Goal: Task Accomplishment & Management: Use online tool/utility

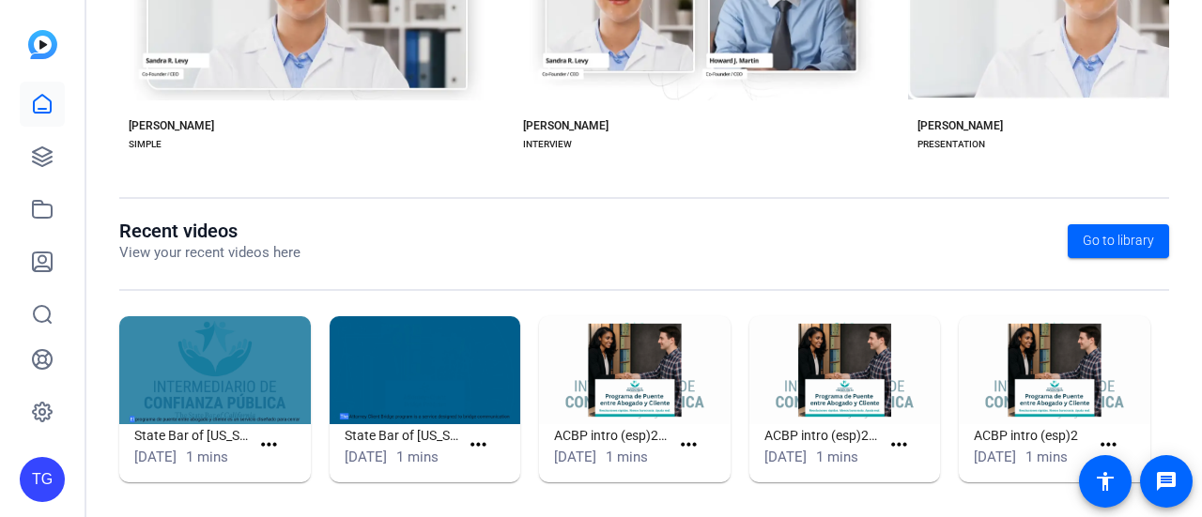
scroll to position [546, 0]
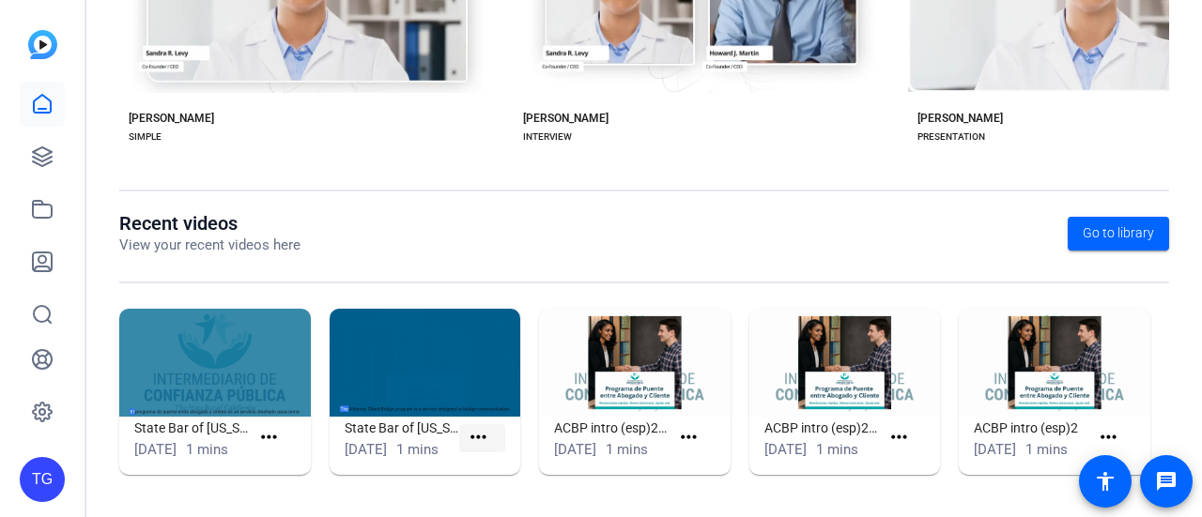
click at [467, 431] on mat-icon "more_horiz" at bounding box center [478, 437] width 23 height 23
click at [406, 438] on div at bounding box center [601, 258] width 1202 height 517
click at [408, 331] on img at bounding box center [426, 363] width 192 height 108
click at [489, 423] on span at bounding box center [482, 438] width 46 height 45
click at [462, 428] on span at bounding box center [482, 438] width 46 height 45
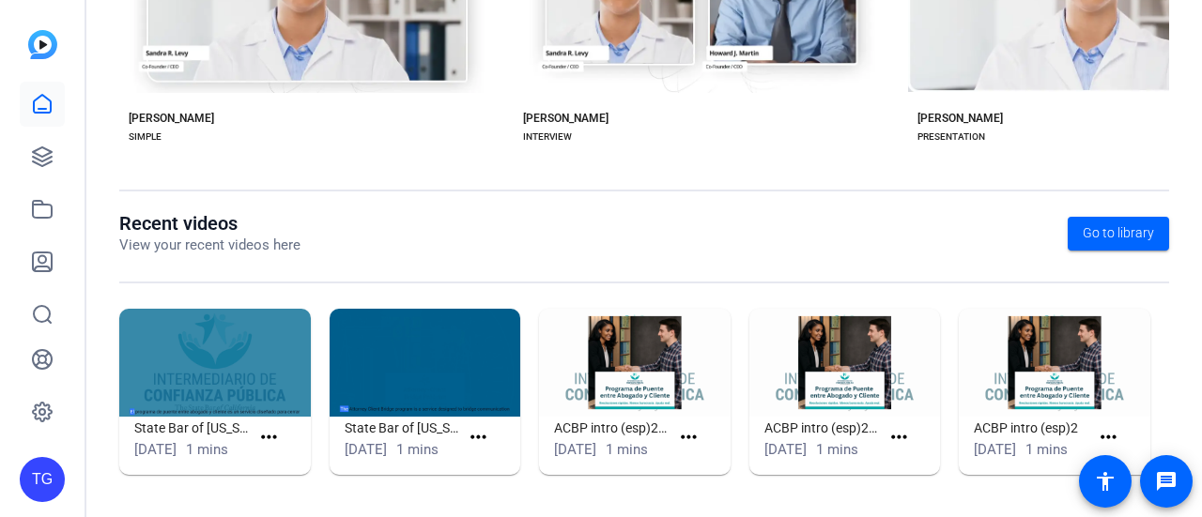
drag, startPoint x: 461, startPoint y: 425, endPoint x: 405, endPoint y: 432, distance: 56.7
click at [387, 441] on span "[DATE]" at bounding box center [366, 449] width 42 height 17
click at [44, 161] on icon at bounding box center [42, 156] width 19 height 19
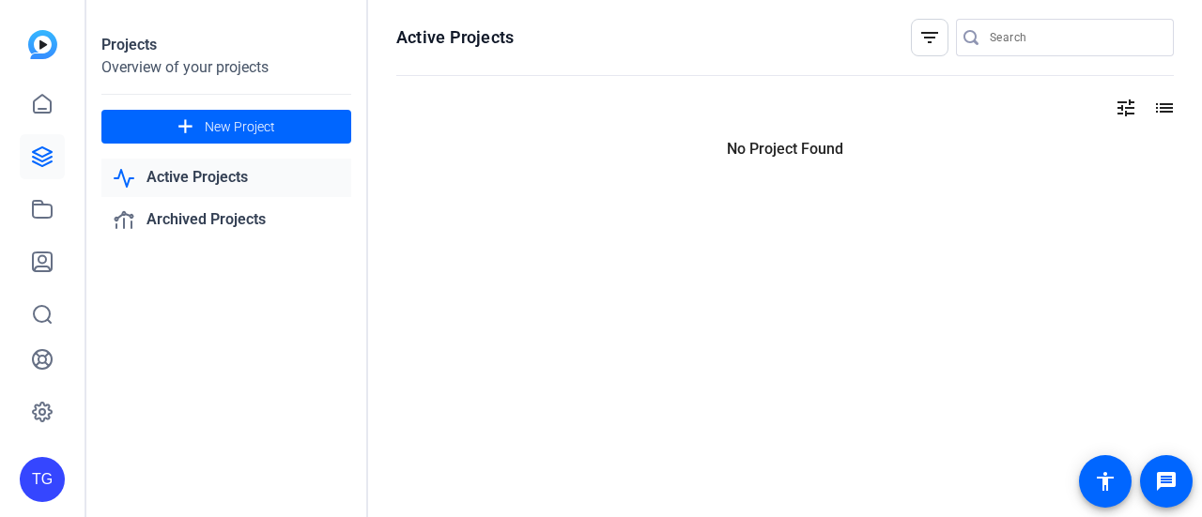
scroll to position [0, 0]
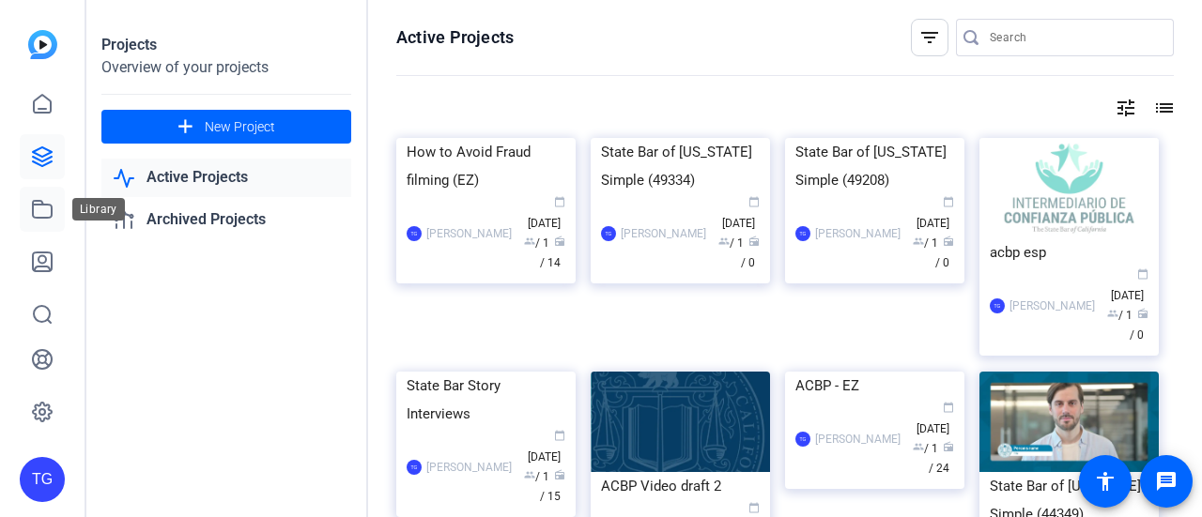
click at [56, 201] on link at bounding box center [42, 209] width 45 height 45
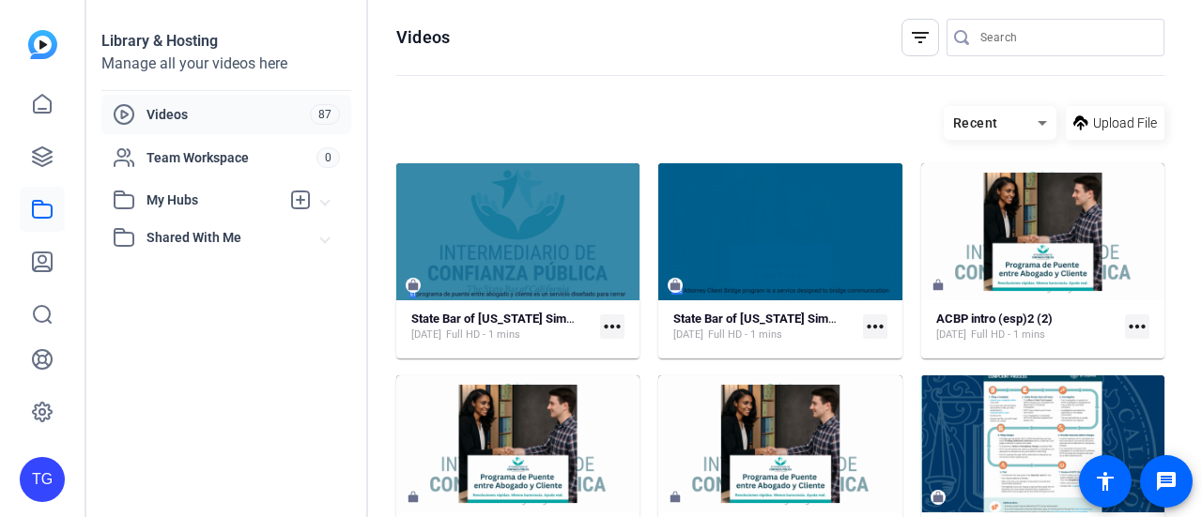
click at [607, 318] on mat-icon "more_horiz" at bounding box center [612, 327] width 24 height 24
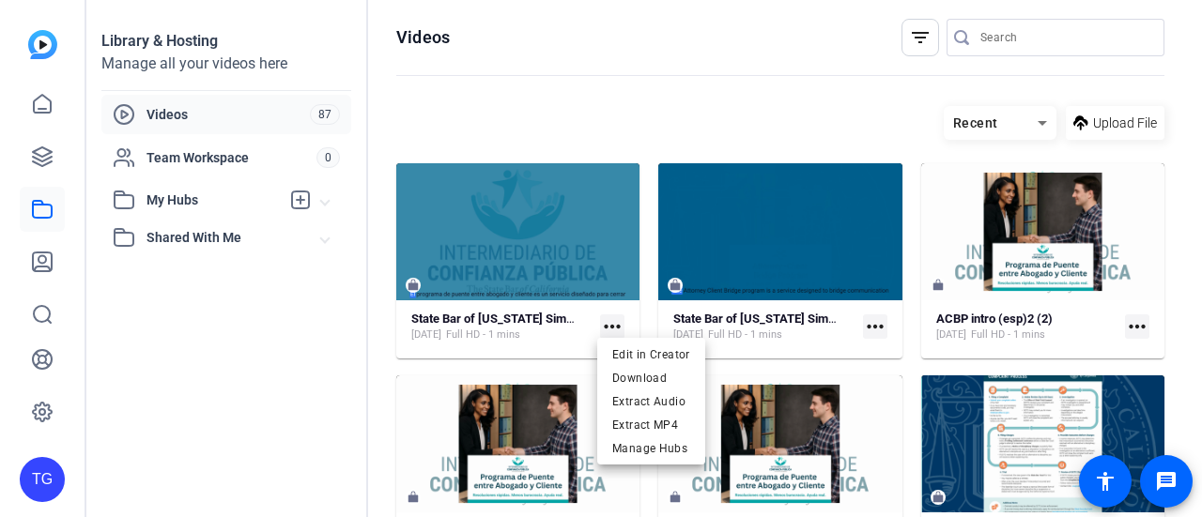
click at [853, 315] on div at bounding box center [601, 258] width 1202 height 517
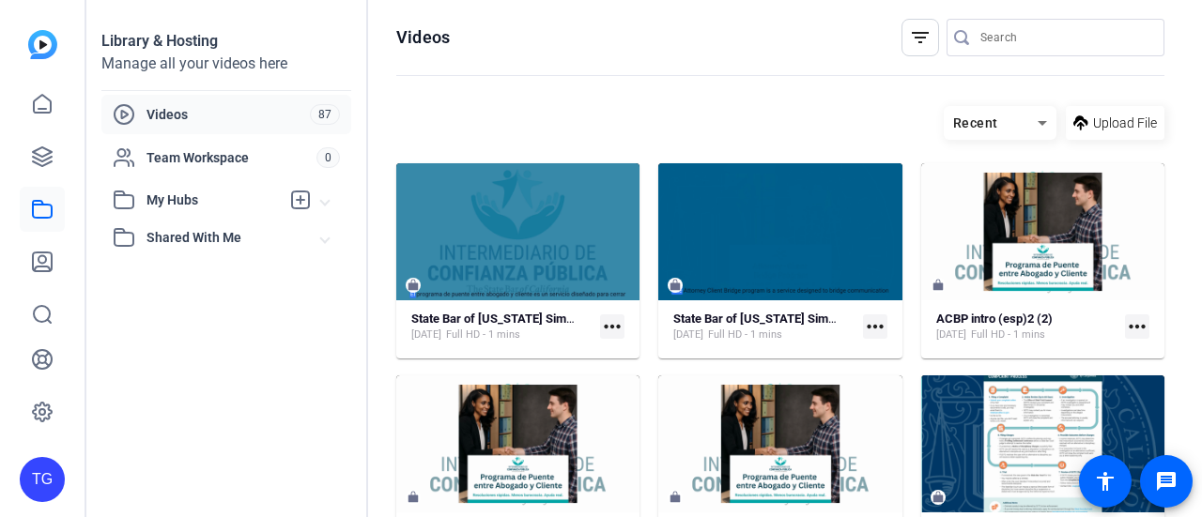
click at [868, 322] on mat-icon "more_horiz" at bounding box center [875, 327] width 24 height 24
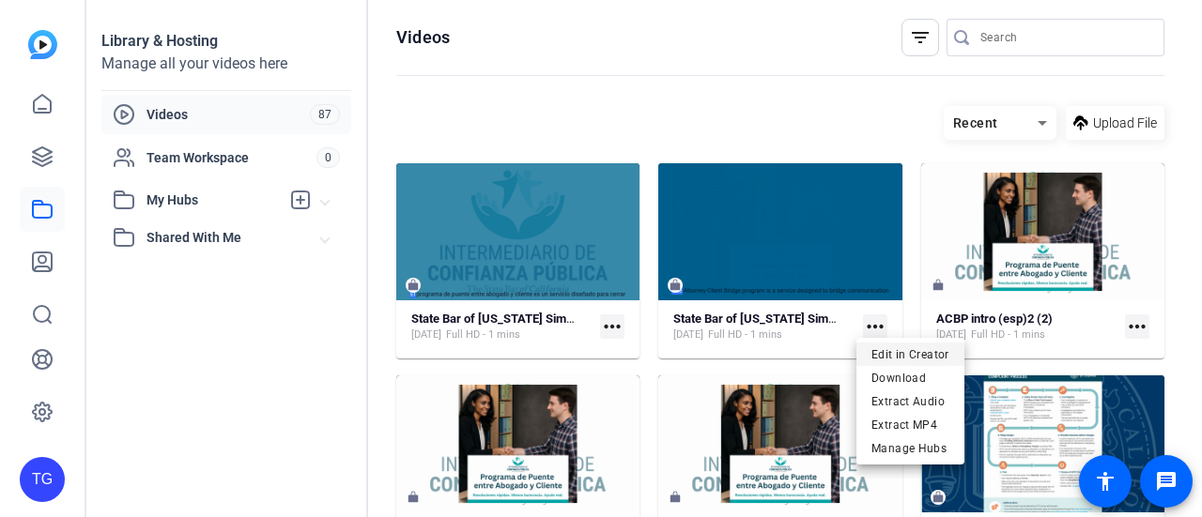
click at [883, 346] on span "Edit in Creator" at bounding box center [910, 354] width 78 height 23
